Goal: Task Accomplishment & Management: Manage account settings

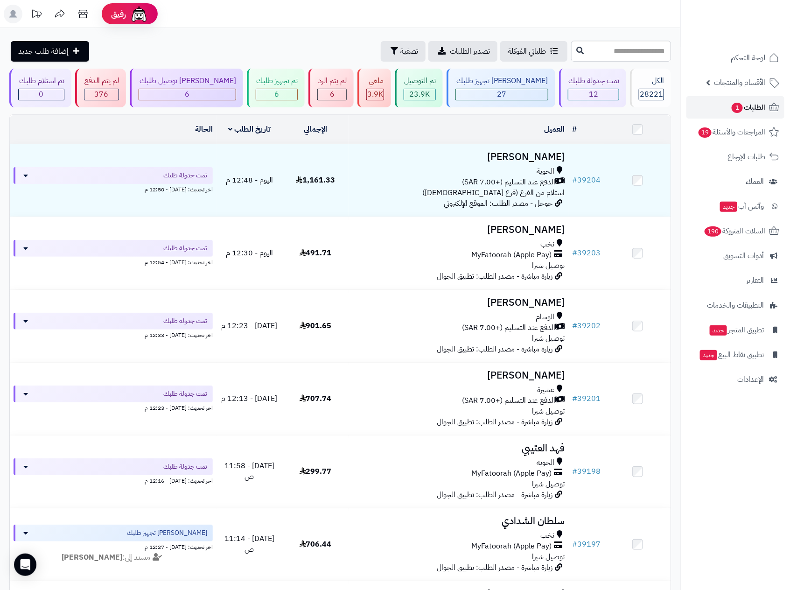
click at [748, 101] on span "الطلبات 1" at bounding box center [748, 107] width 35 height 13
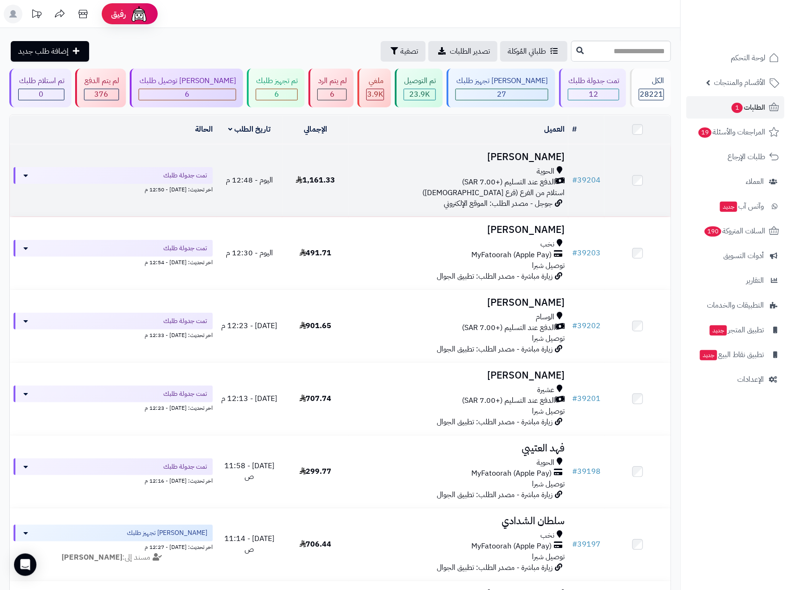
click at [512, 187] on span "استلام من الفرع (فرع [DEMOGRAPHIC_DATA])" at bounding box center [493, 192] width 142 height 11
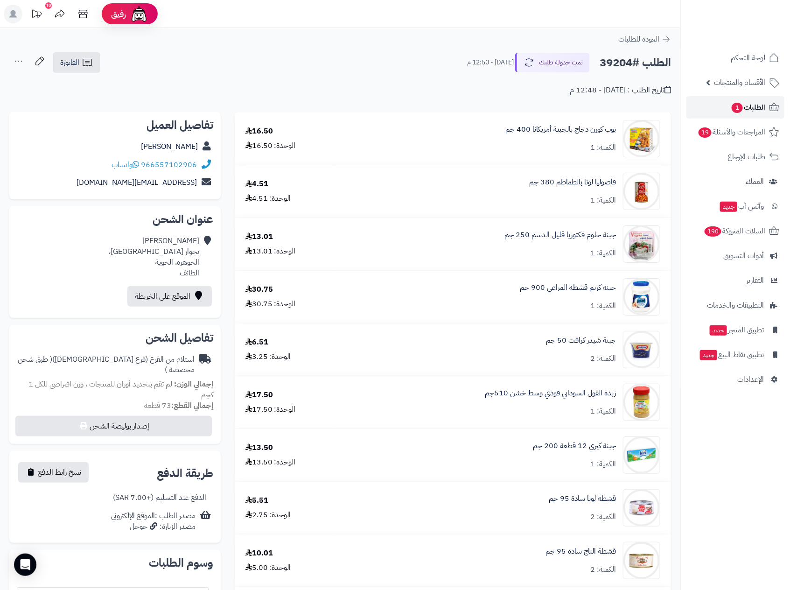
click at [758, 102] on span "الطلبات 1" at bounding box center [748, 107] width 35 height 13
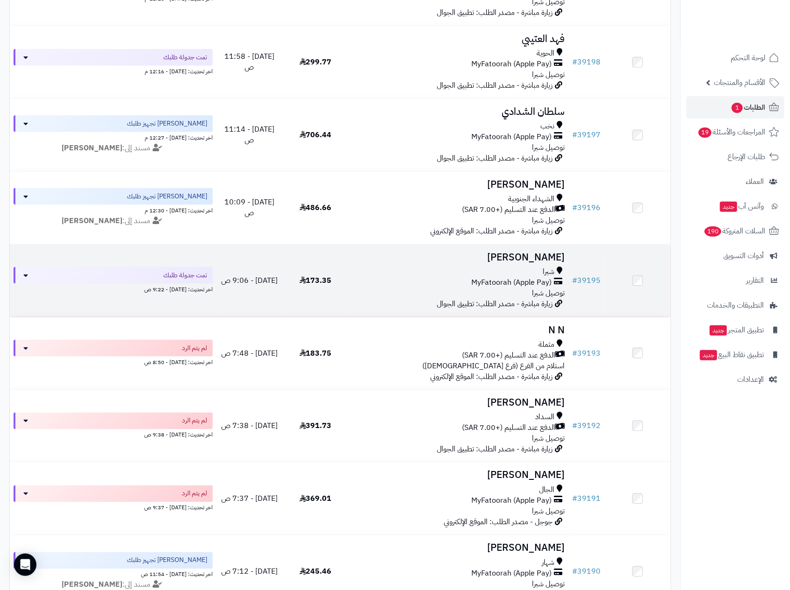
scroll to position [490, 0]
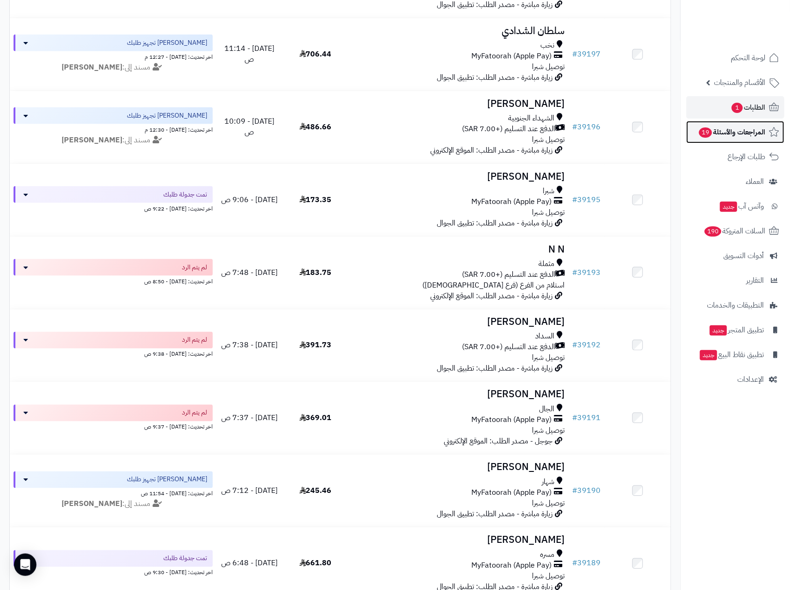
click at [735, 132] on span "المراجعات والأسئلة 19" at bounding box center [731, 132] width 67 height 13
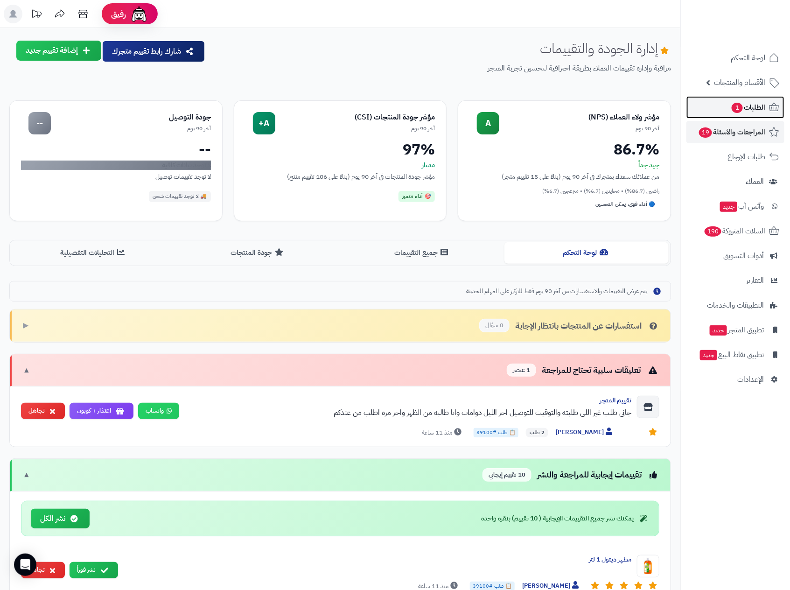
click at [755, 106] on span "الطلبات 1" at bounding box center [748, 107] width 35 height 13
